Goal: Answer question/provide support

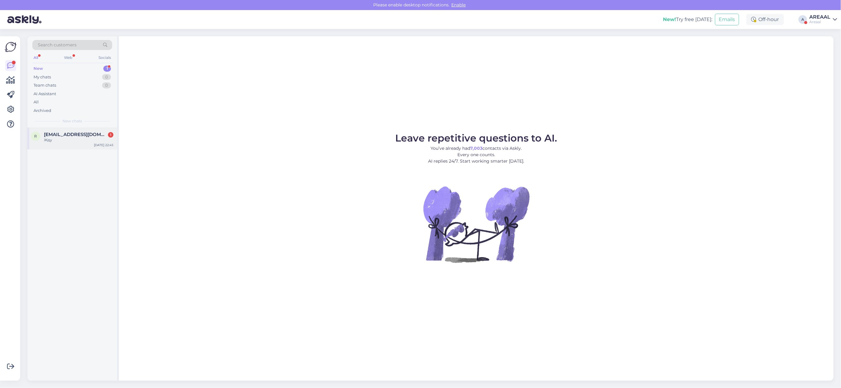
click at [95, 136] on span "[EMAIL_ADDRESS][DOMAIN_NAME]" at bounding box center [75, 134] width 63 height 5
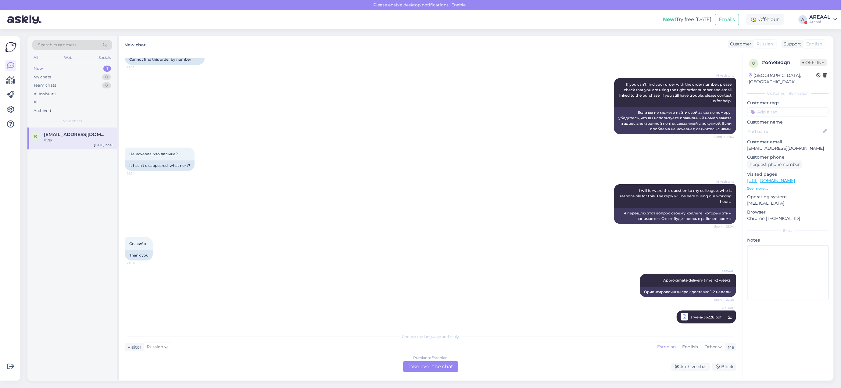
scroll to position [124, 0]
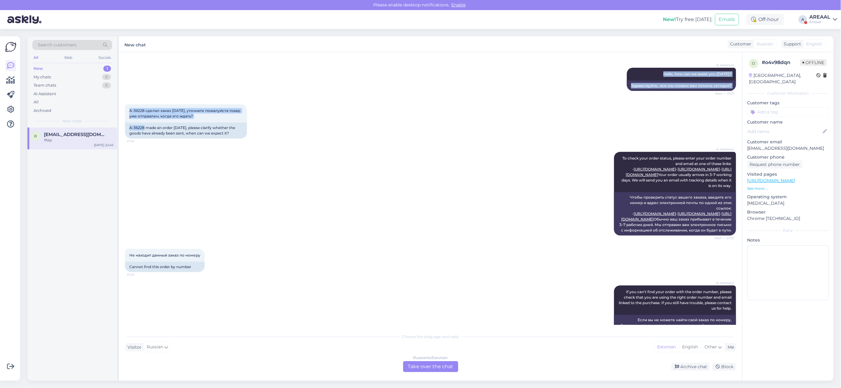
drag, startPoint x: 143, startPoint y: 62, endPoint x: 124, endPoint y: 62, distance: 19.5
click at [124, 62] on div "Chat started [DATE] Добрый вечер. 21:01 Good evening. AI Assistant Hello, how c…" at bounding box center [430, 216] width 623 height 328
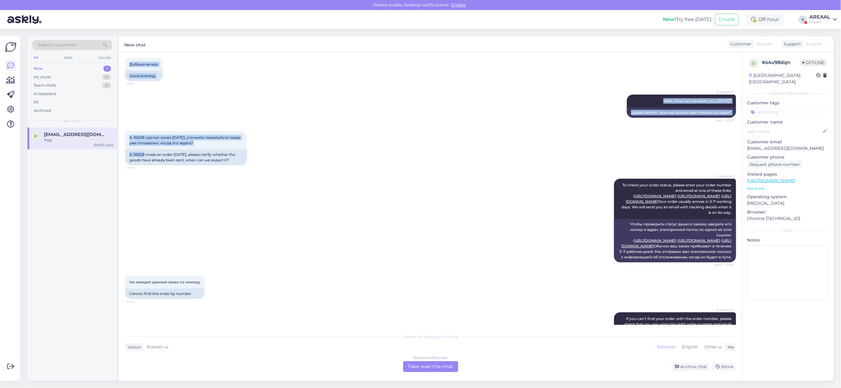
click at [138, 129] on div "A-36228 сделал заказ [DATE], уточните пожалуйста товар уже отправлен, когда эго…" at bounding box center [430, 148] width 611 height 48
copy div "A-36228"
drag, startPoint x: 130, startPoint y: 153, endPoint x: 144, endPoint y: 156, distance: 14.6
click at [144, 156] on div "A-36228 made an order [DATE], please clarify whether the goods have already bee…" at bounding box center [186, 157] width 122 height 16
click at [249, 258] on div "AI Assistant To check your order status, please enter your order number and ema…" at bounding box center [430, 220] width 611 height 97
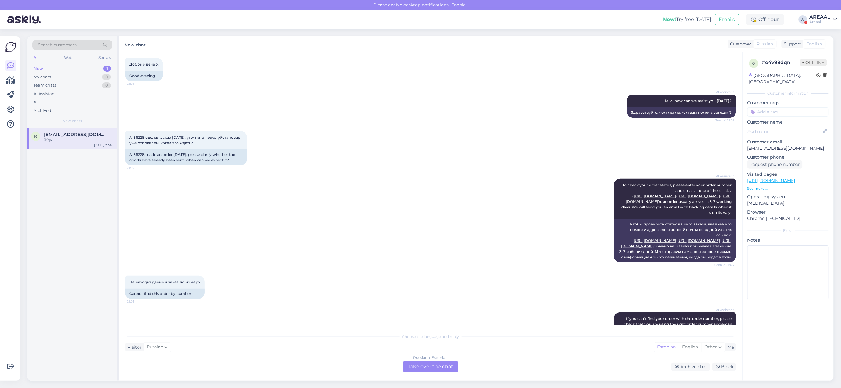
click at [418, 361] on div "Russian to Estonian Take over the chat" at bounding box center [430, 366] width 55 height 11
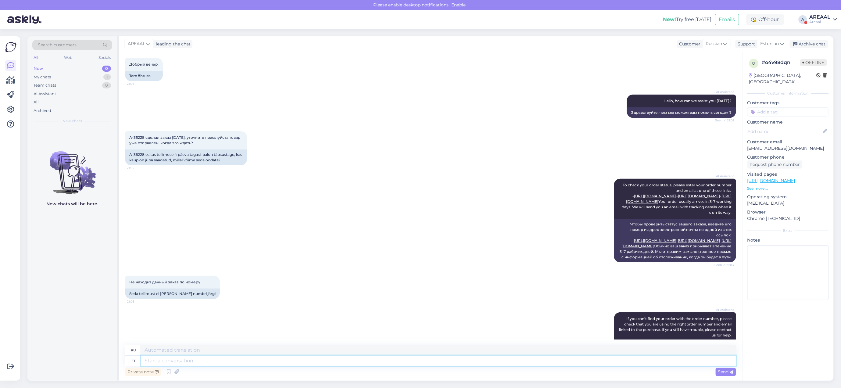
click at [418, 362] on textarea at bounding box center [438, 360] width 595 height 10
type textarea "Approximate delivery time between"
type textarea "Приблизительный"
type textarea "Approximate delivery time between 09-"
type textarea "Примерное время доставки между"
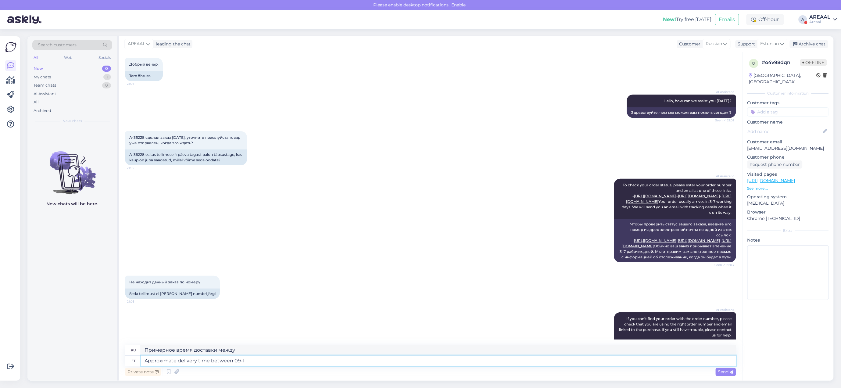
type textarea "Approximate delivery time between 09-1"
type textarea "Примерное время доставки между 09-1"
type textarea "Approximate delivery time between 09-11"
type textarea "Примерное время доставки между 09-11"
type textarea "Approximate delivery time between 09-11 September"
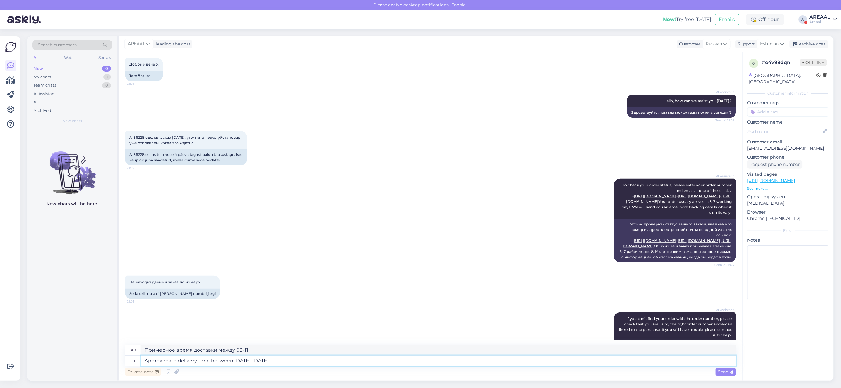
type textarea "Ориентировочное время доставки: 09-11 сентября."
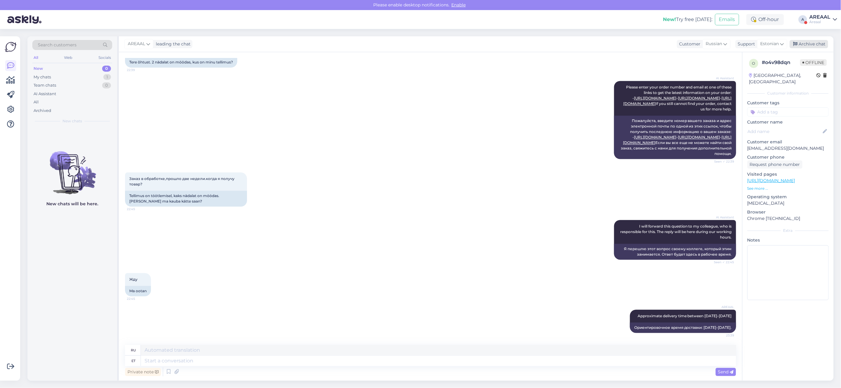
click at [815, 41] on div "Archive chat" at bounding box center [808, 44] width 38 height 8
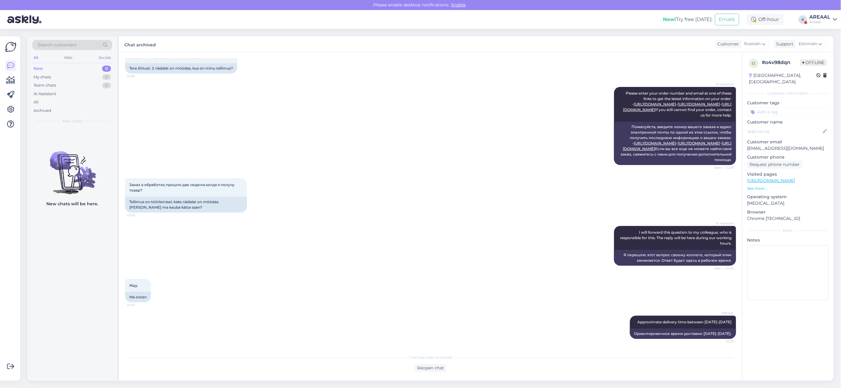
click at [816, 20] on div "Areaal" at bounding box center [819, 22] width 21 height 5
click at [820, 48] on button "Open" at bounding box center [823, 46] width 17 height 9
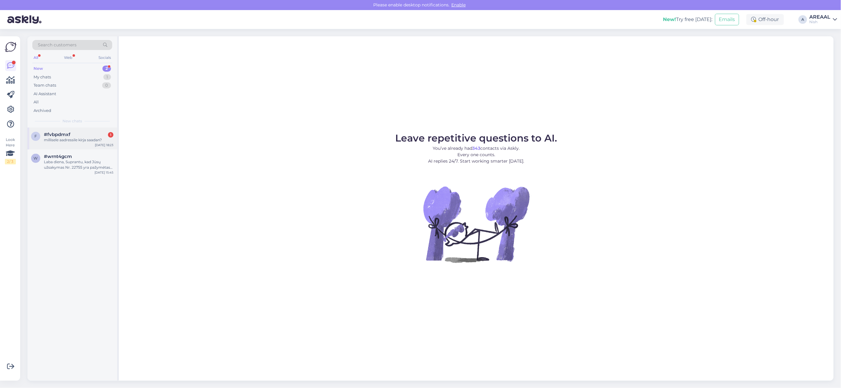
click at [105, 145] on div "Sep 4 18:23" at bounding box center [104, 145] width 19 height 5
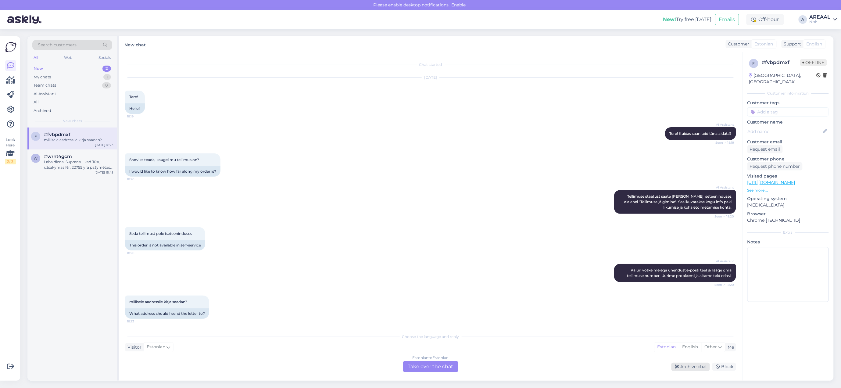
click at [690, 365] on div "Archive chat" at bounding box center [690, 366] width 38 height 8
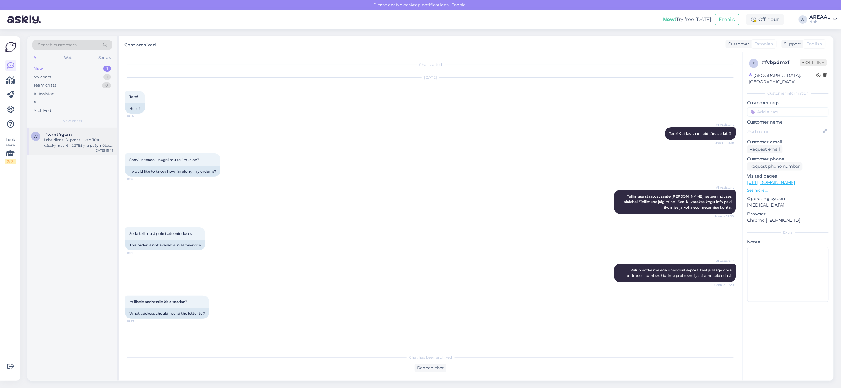
click at [86, 138] on div "Laba diena, Suprantu, kad Jūsų užsakymas Nr. 22755 yra pažymėtas kaip įvykdytas…" at bounding box center [78, 142] width 69 height 11
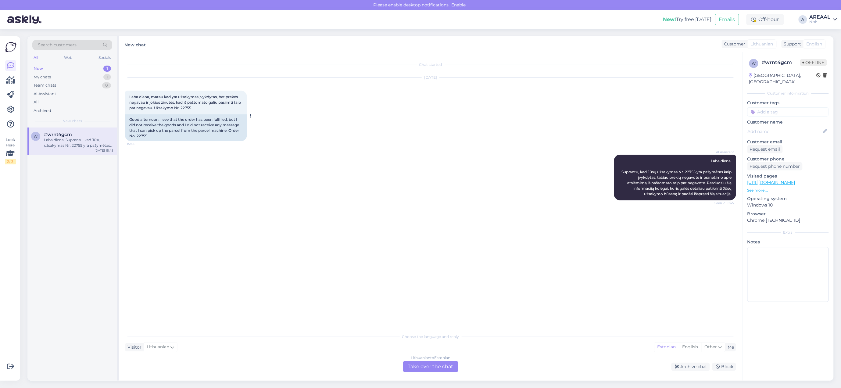
click at [194, 107] on span "Laba diena, matau kad yra užsakymas įvykdytas, bet prekės negavau ir jokios žin…" at bounding box center [185, 102] width 112 height 16
copy div "22755 15:45"
click at [90, 78] on div "My chats 1" at bounding box center [72, 77] width 80 height 9
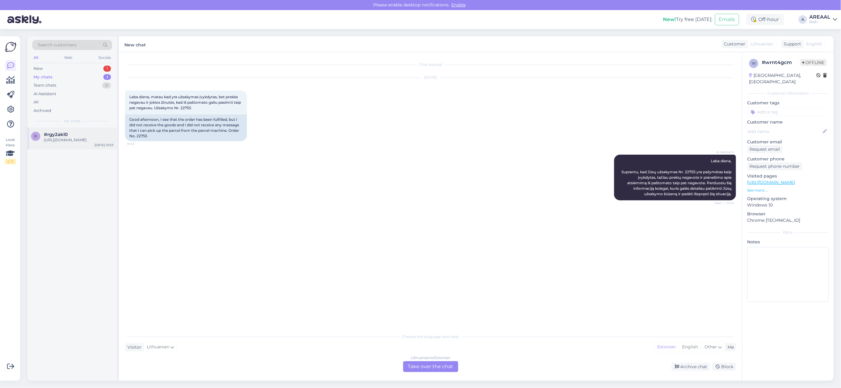
click at [88, 141] on div "https://nutisormused.ee/ultrahuman-ring-air-sizing/" at bounding box center [78, 139] width 69 height 5
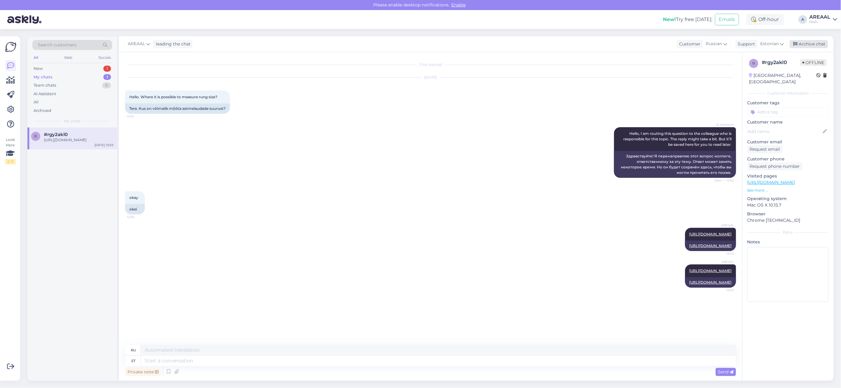
click at [805, 44] on div "Archive chat" at bounding box center [808, 44] width 38 height 8
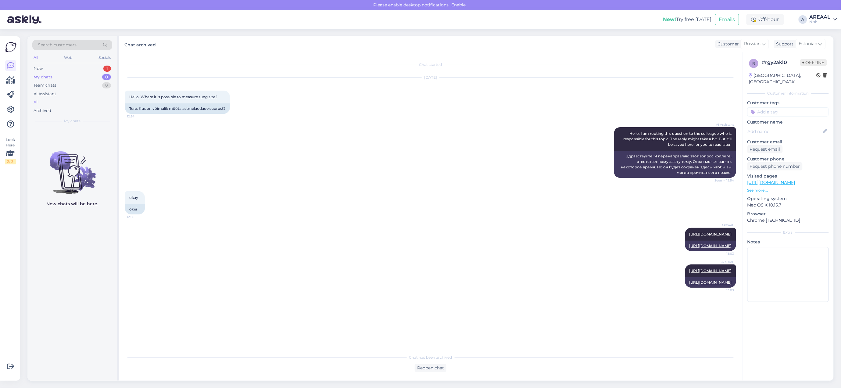
click at [58, 104] on div "All" at bounding box center [72, 102] width 80 height 9
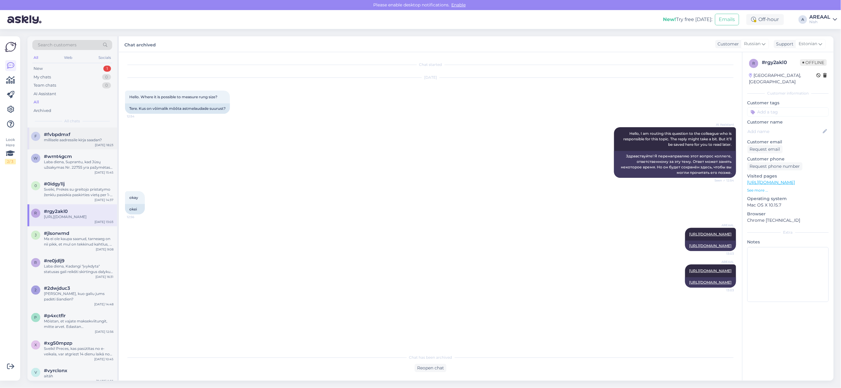
click at [78, 137] on div "millisele aadressile kirja saadan?" at bounding box center [78, 139] width 69 height 5
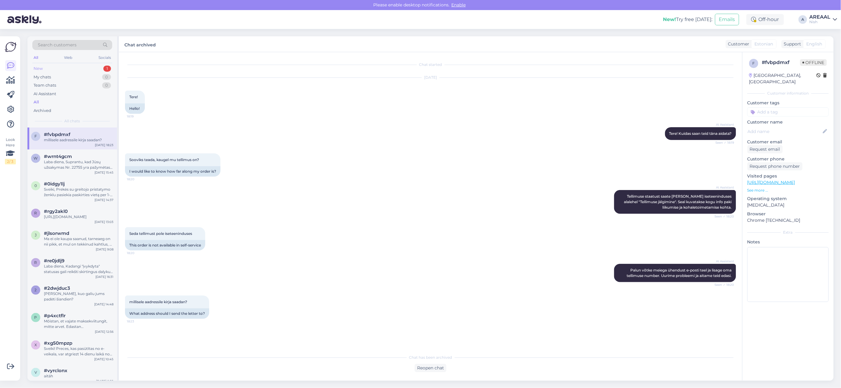
click at [103, 68] on div "New 1" at bounding box center [72, 68] width 80 height 9
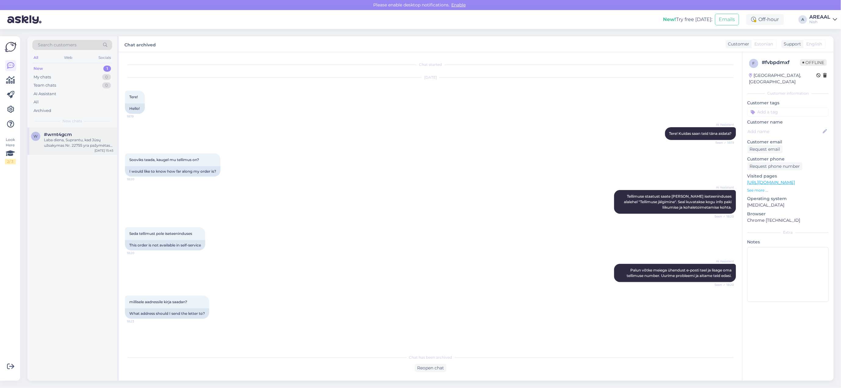
click at [60, 152] on div "w #wrnt4gcm Laba diena, Suprantu, kad Jūsų užsakymas Nr. 22755 yra pažymėtas ka…" at bounding box center [72, 140] width 90 height 27
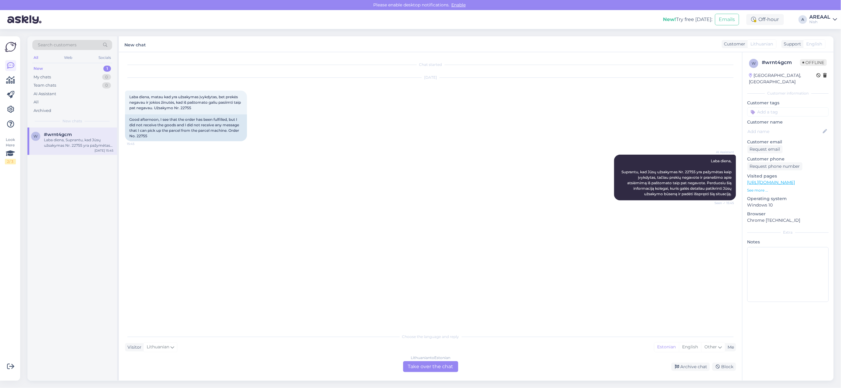
click at [440, 364] on div "Lithuanian to Estonian Take over the chat" at bounding box center [430, 366] width 55 height 11
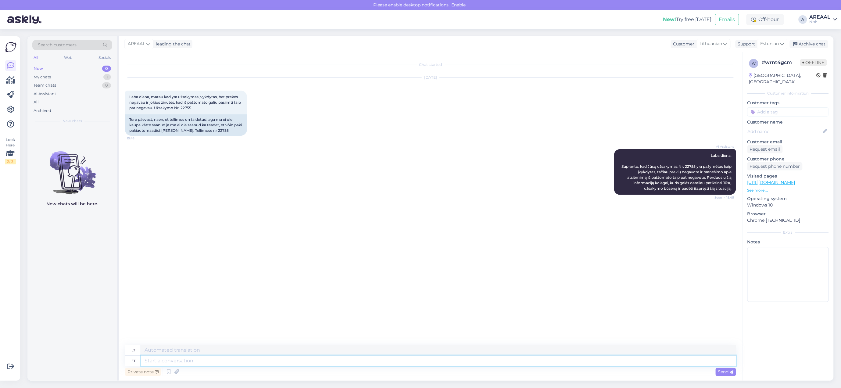
click at [435, 356] on textarea at bounding box center [438, 360] width 595 height 10
paste textarea "https://www.posti.fi/seuranta/00370733746170714648/27435619674"
type textarea "https://www.posti.fi/seuranta/00370733746170714648/27435619674"
paste textarea "https://www.posti.fi/seuranta/00370733746170714648/27435619674"
type textarea "https://www.posti.fi/seuranta/00370733746170714648/27435619674"
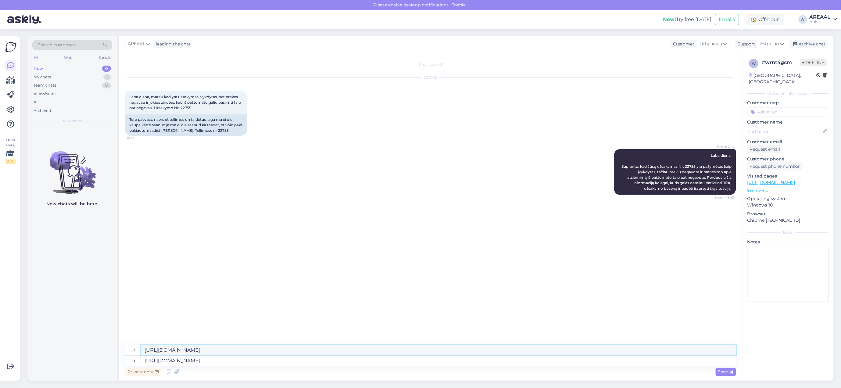
click at [435, 345] on textarea "https://www.posti.fi/seuranta/00370733746170714648/27435619674" at bounding box center [438, 350] width 595 height 10
click at [808, 45] on div "Archive chat" at bounding box center [808, 44] width 38 height 8
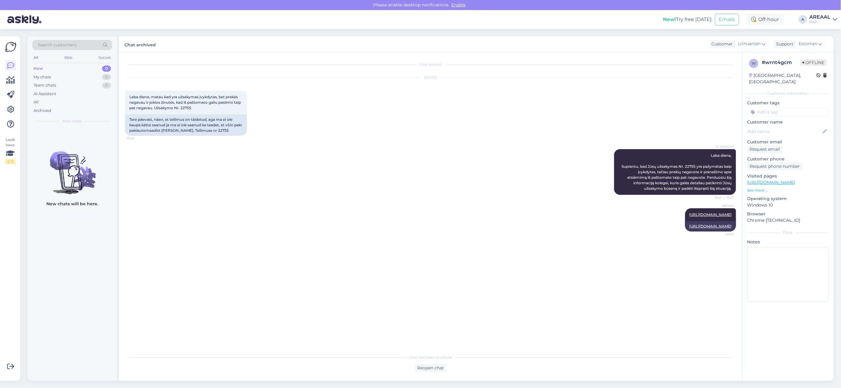
click at [838, 17] on div "New! Try free today: Emails Off-hour A AREAAL Nish" at bounding box center [420, 19] width 841 height 19
click at [821, 20] on div "Nish" at bounding box center [819, 22] width 21 height 5
click at [820, 33] on button "Open" at bounding box center [823, 33] width 17 height 9
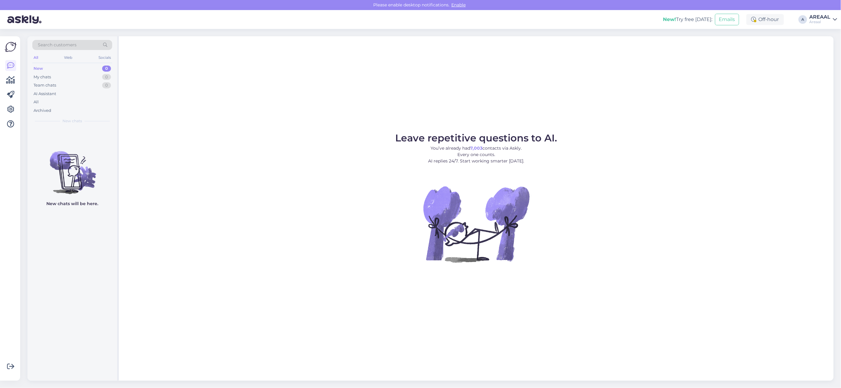
click at [97, 101] on div "All" at bounding box center [72, 102] width 80 height 9
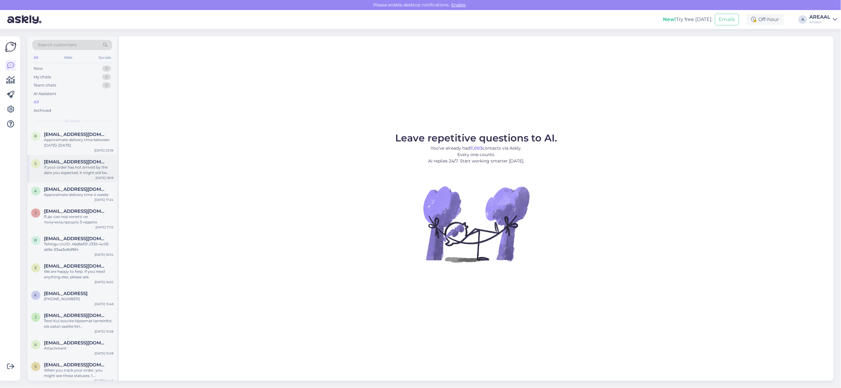
drag, startPoint x: 116, startPoint y: 159, endPoint x: 108, endPoint y: 165, distance: 9.4
click at [115, 160] on div "s supergilmanov@gmail.com If your order has not arrived by the date you expecte…" at bounding box center [72, 168] width 90 height 27
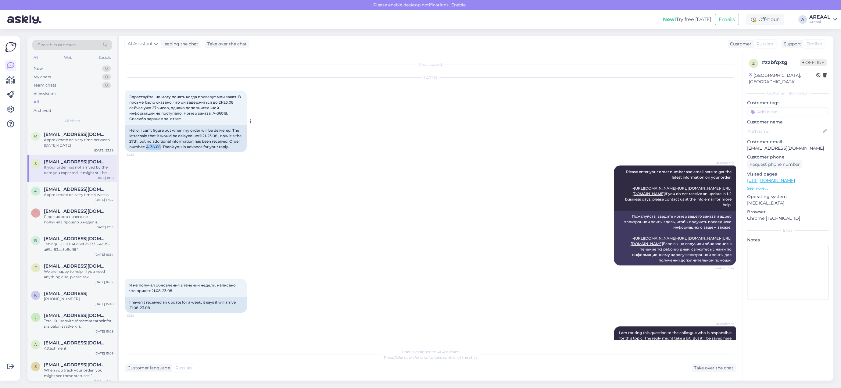
drag, startPoint x: 158, startPoint y: 147, endPoint x: 173, endPoint y: 148, distance: 14.1
click at [173, 148] on div "Hello, I can't figure out when my order will be delivered. The letter said that…" at bounding box center [186, 138] width 122 height 27
copy div "A-36018"
click at [341, 176] on div "AI Assistant Please enter your order number and email here to get the latest in…" at bounding box center [430, 215] width 611 height 113
